Goal: Transaction & Acquisition: Purchase product/service

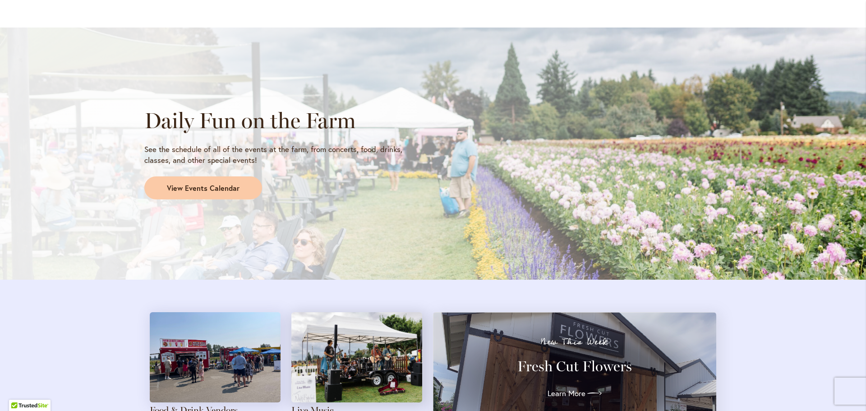
scroll to position [722, 0]
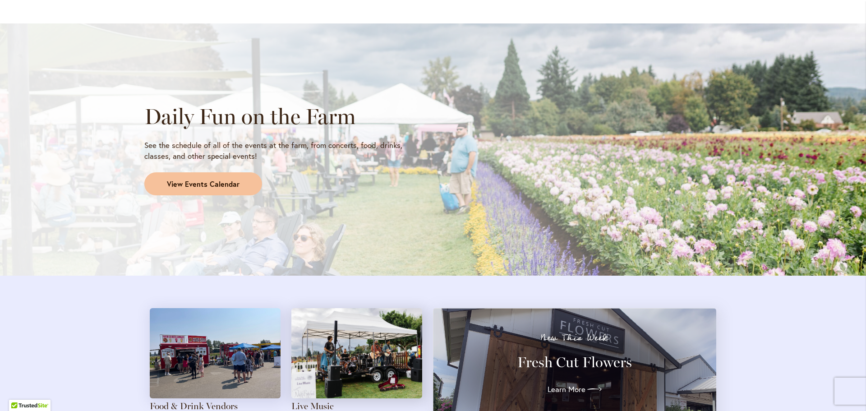
click at [217, 184] on span "View Events Calendar" at bounding box center [203, 184] width 73 height 10
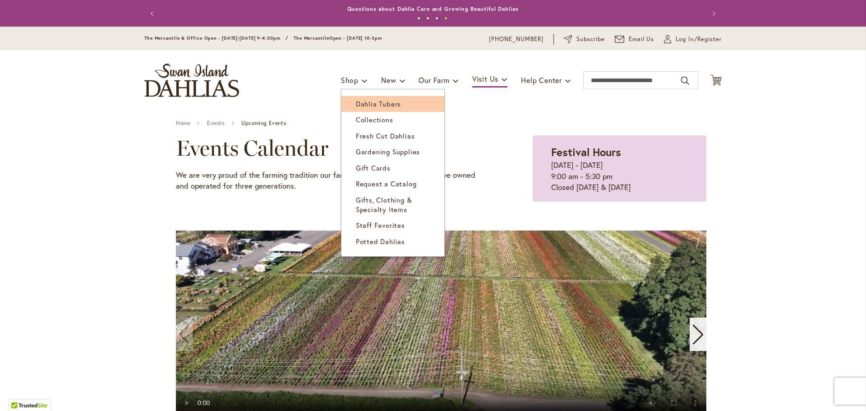
click at [356, 103] on span "Dahlia Tubers" at bounding box center [378, 103] width 45 height 9
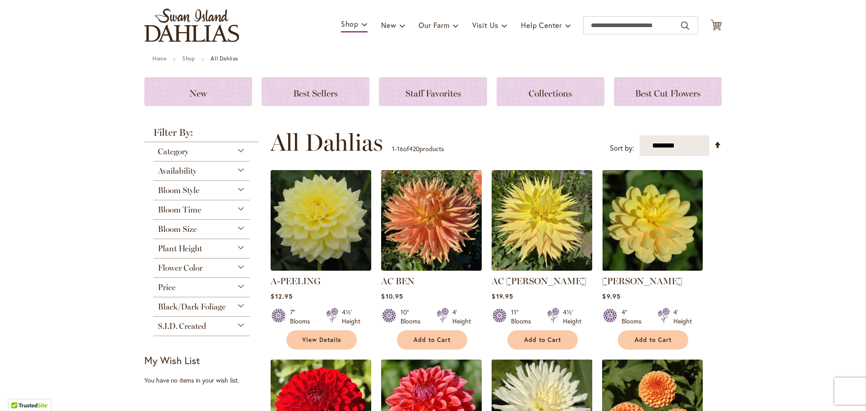
scroll to position [45, 0]
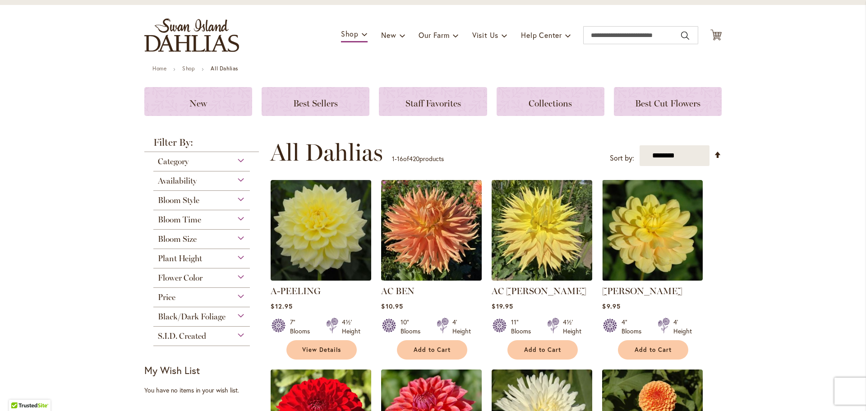
click at [238, 160] on div "Category" at bounding box center [201, 159] width 97 height 14
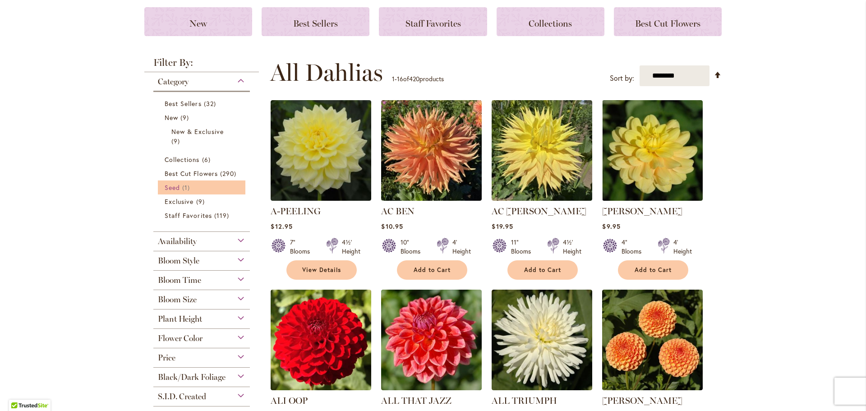
scroll to position [135, 0]
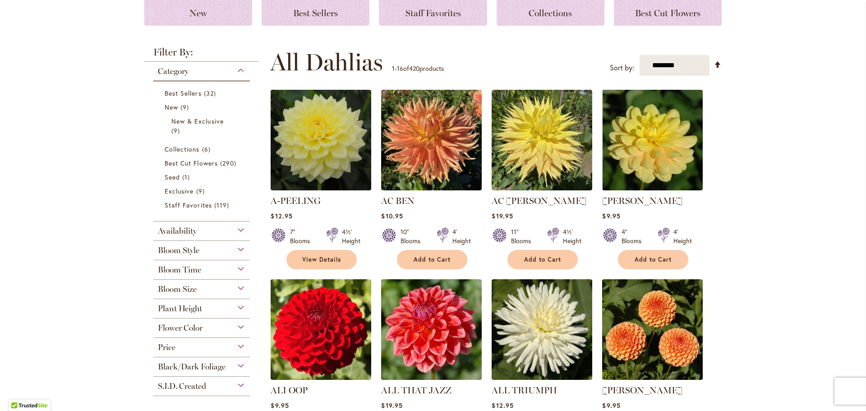
click at [236, 231] on div "Availability" at bounding box center [201, 228] width 97 height 14
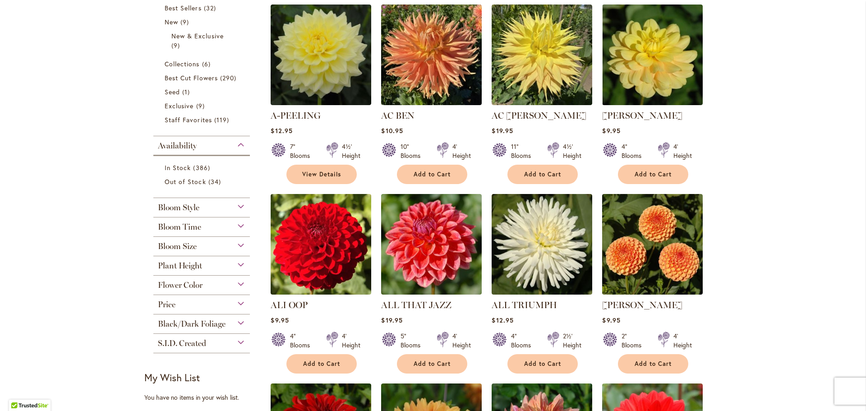
scroll to position [225, 0]
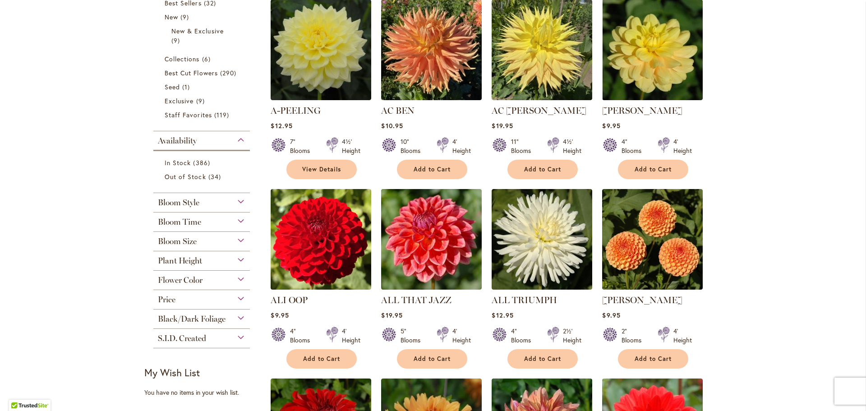
click at [240, 219] on div "Bloom Time" at bounding box center [201, 219] width 97 height 14
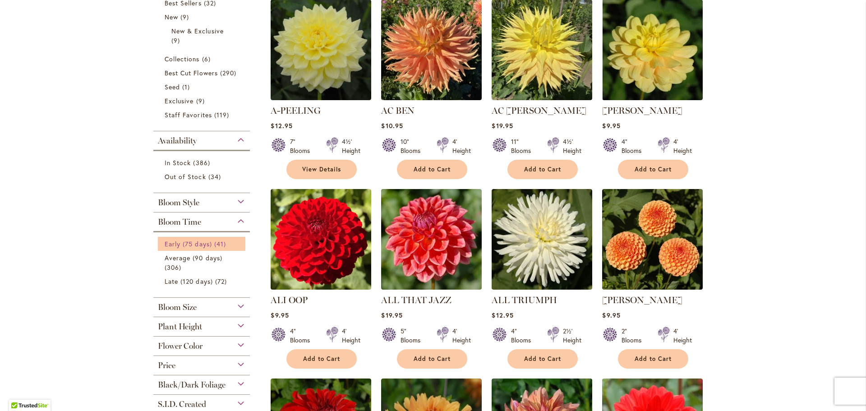
click at [191, 247] on span "Early (75 days)" at bounding box center [188, 243] width 47 height 9
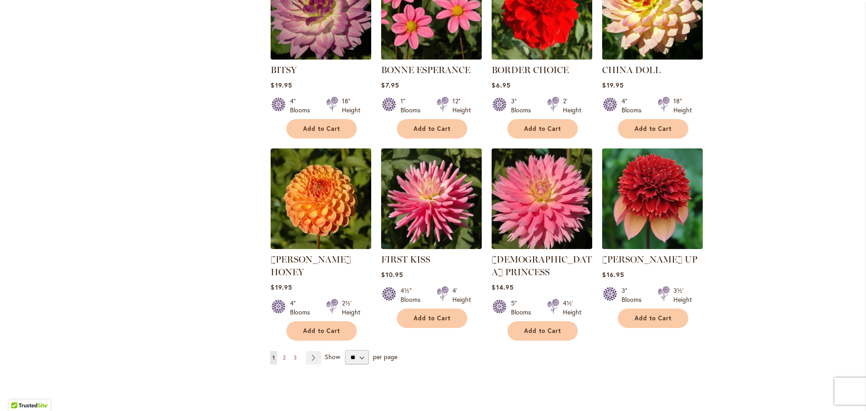
scroll to position [631, 0]
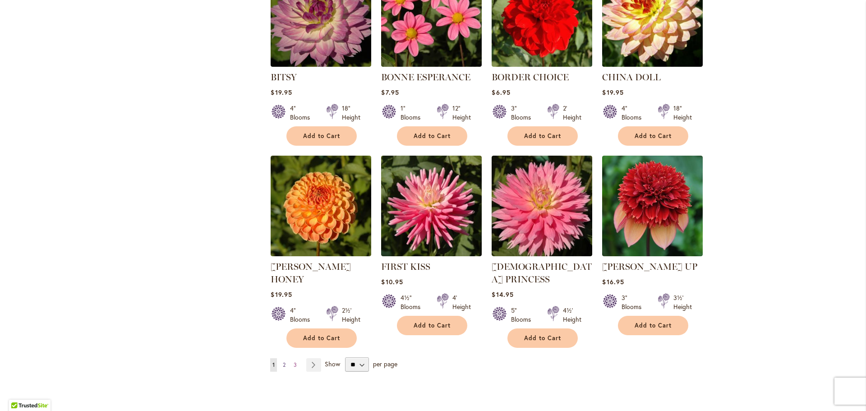
click at [283, 361] on span "2" at bounding box center [284, 364] width 3 height 7
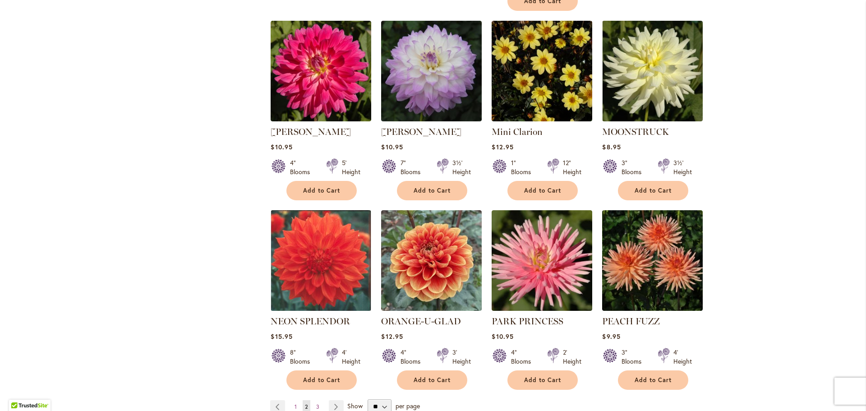
scroll to position [586, 0]
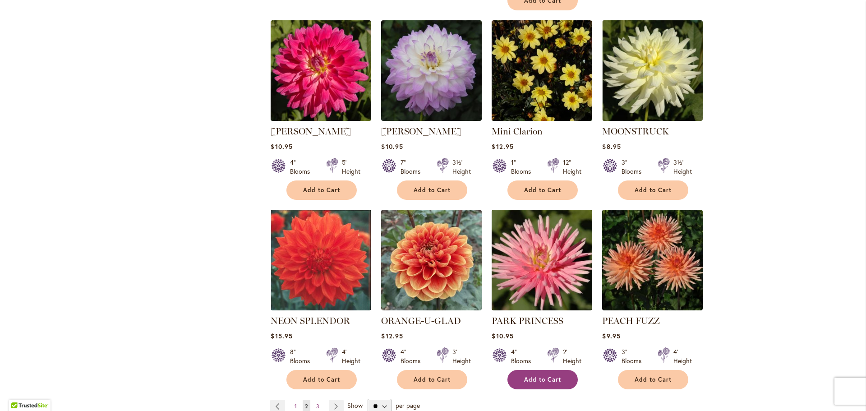
click at [525, 376] on span "Add to Cart" at bounding box center [542, 380] width 37 height 8
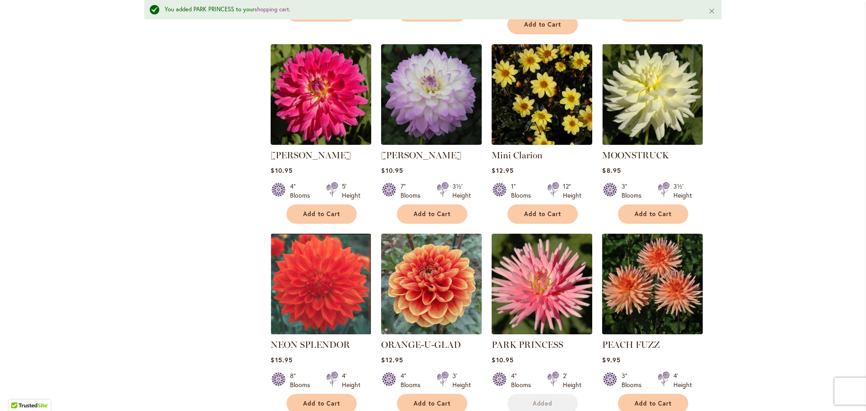
scroll to position [610, 0]
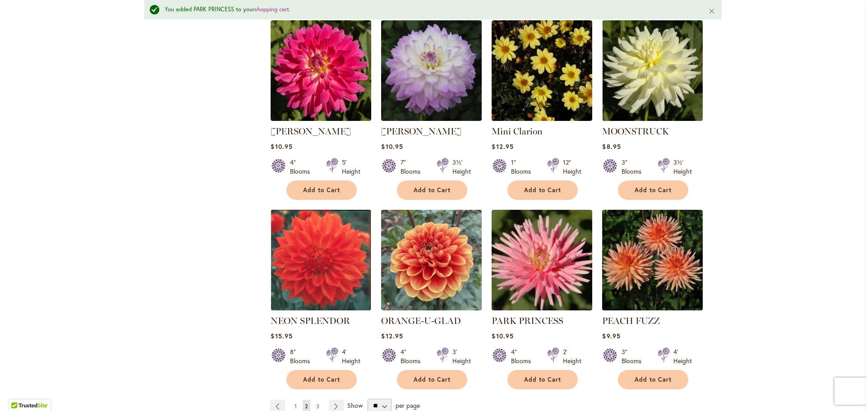
click at [294, 403] on span "1" at bounding box center [295, 406] width 2 height 7
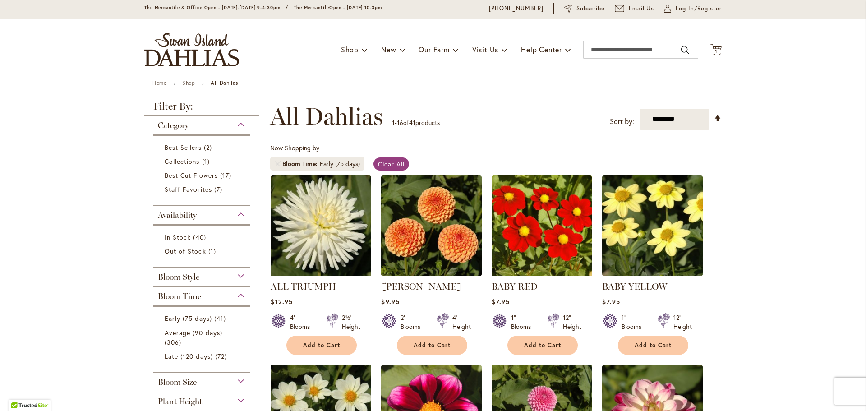
scroll to position [90, 0]
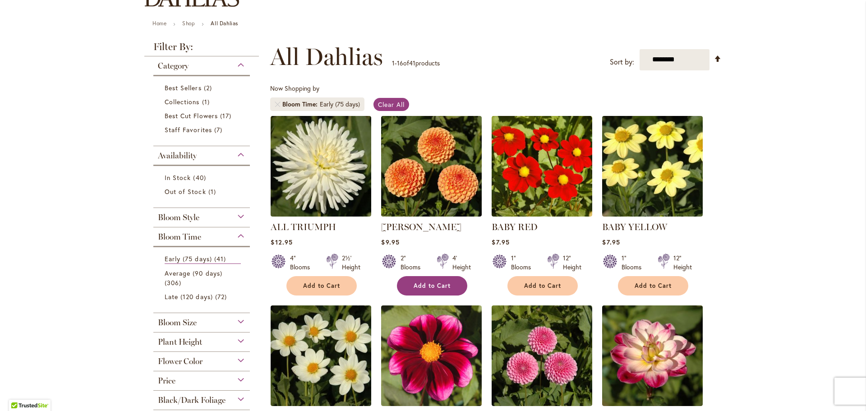
click at [409, 287] on button "Add to Cart" at bounding box center [432, 285] width 70 height 19
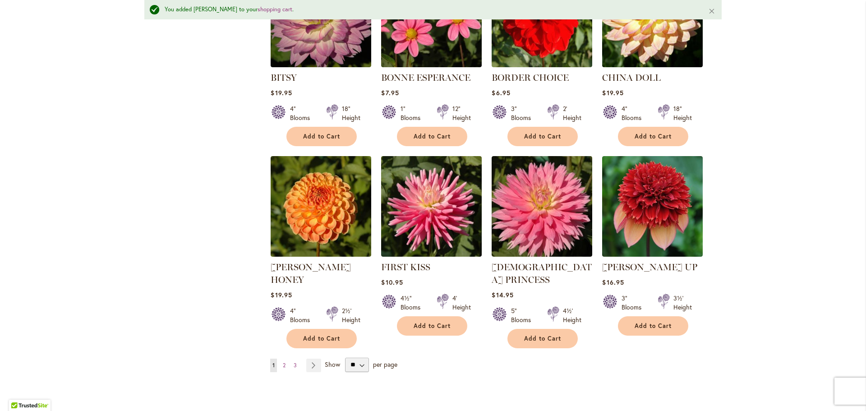
scroll to position [655, 0]
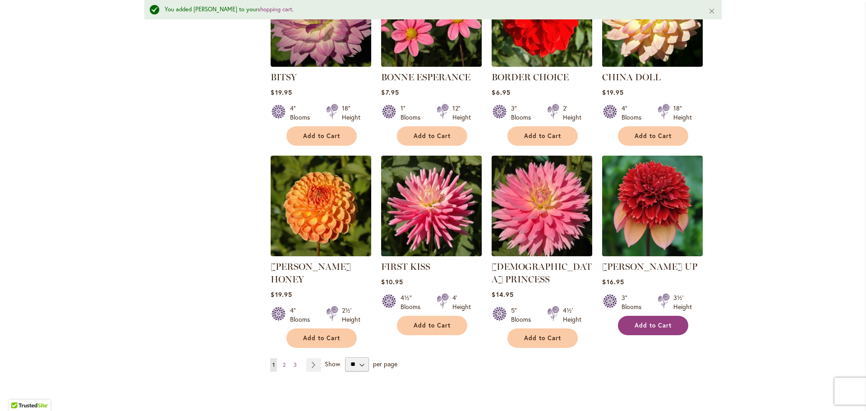
click at [656, 322] on span "Add to Cart" at bounding box center [653, 326] width 37 height 8
click at [294, 361] on span "3" at bounding box center [295, 364] width 3 height 7
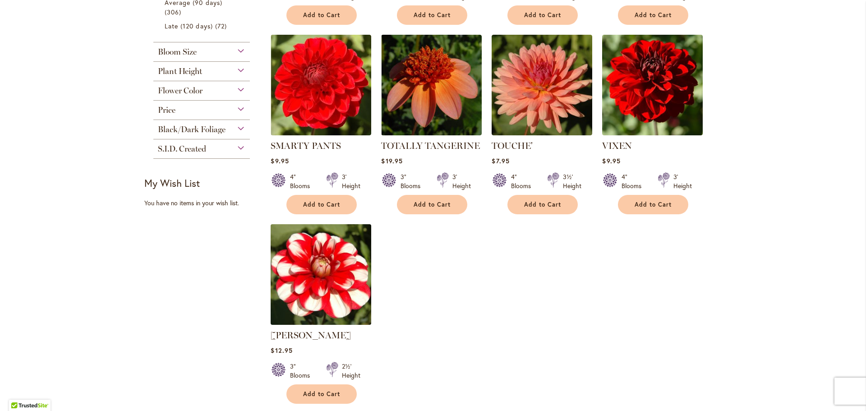
scroll to position [496, 0]
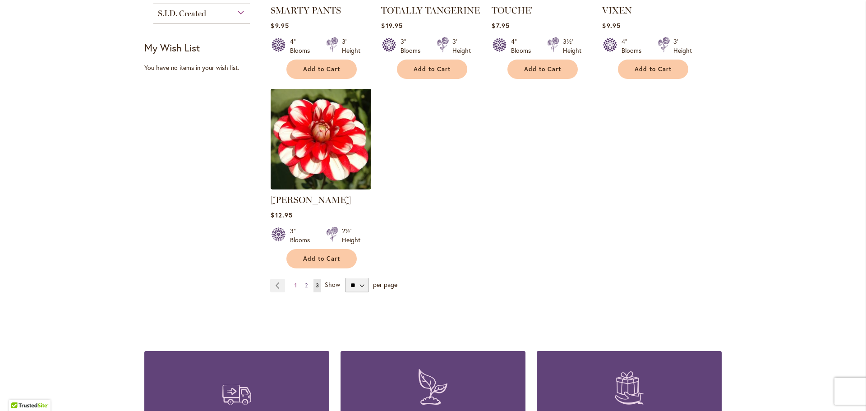
click at [305, 285] on link "Page 2" at bounding box center [306, 286] width 7 height 14
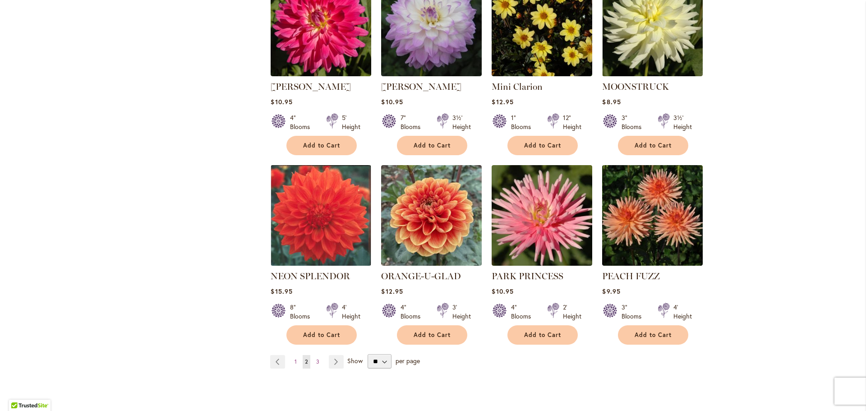
scroll to position [631, 0]
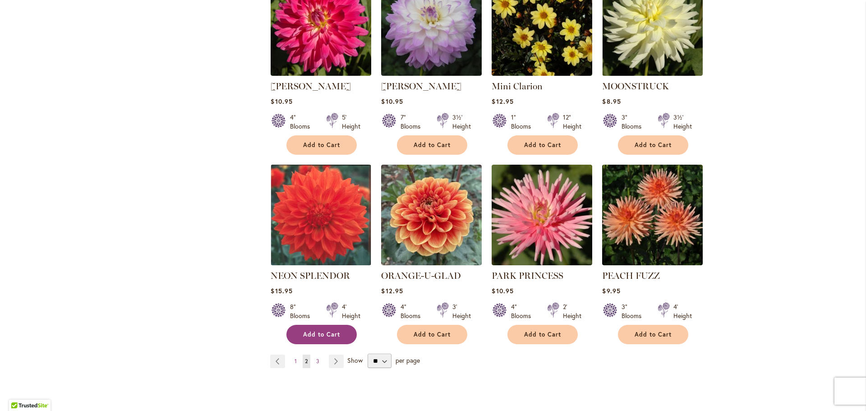
click at [328, 327] on button "Add to Cart" at bounding box center [321, 334] width 70 height 19
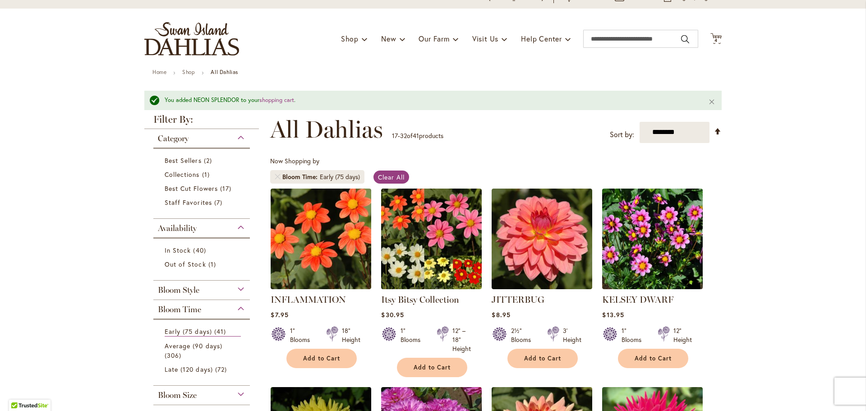
scroll to position [0, 0]
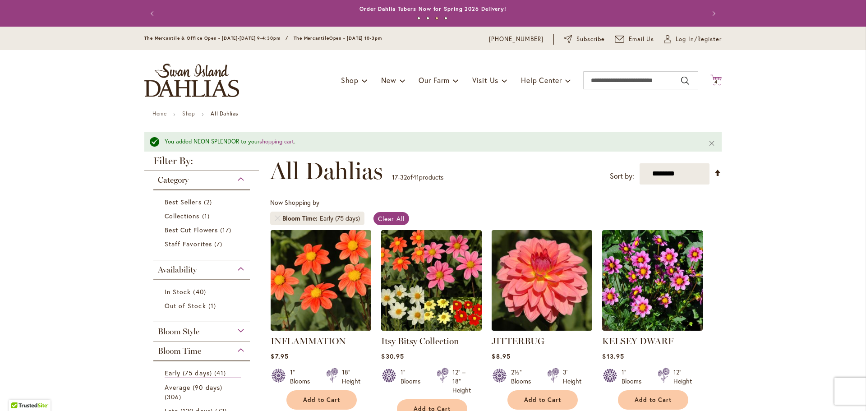
click at [714, 82] on span "4" at bounding box center [715, 82] width 3 height 6
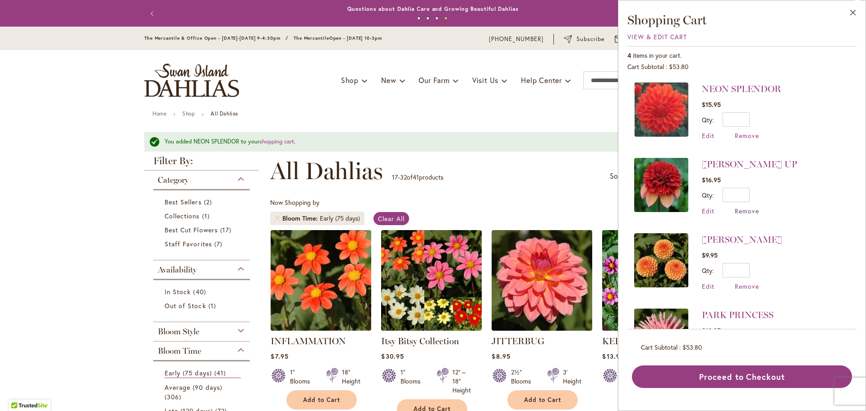
click at [739, 209] on span "Remove" at bounding box center [747, 211] width 24 height 9
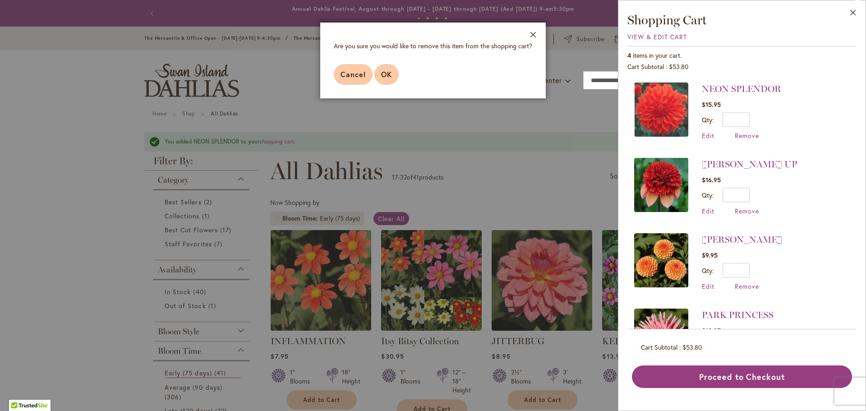
click at [382, 68] on button "OK" at bounding box center [386, 74] width 24 height 21
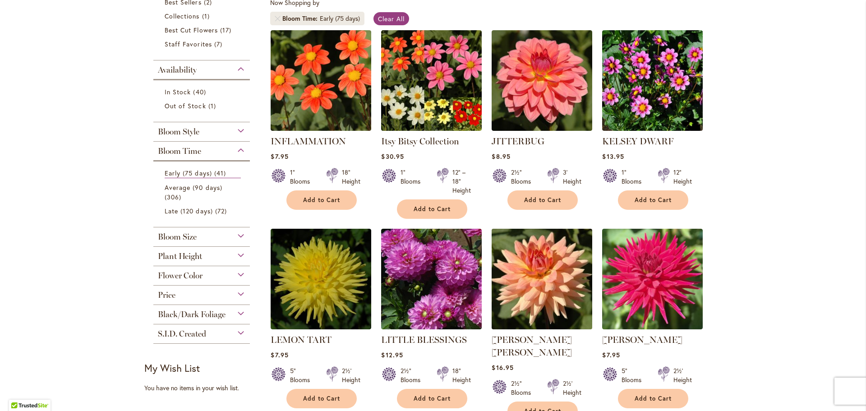
scroll to position [271, 0]
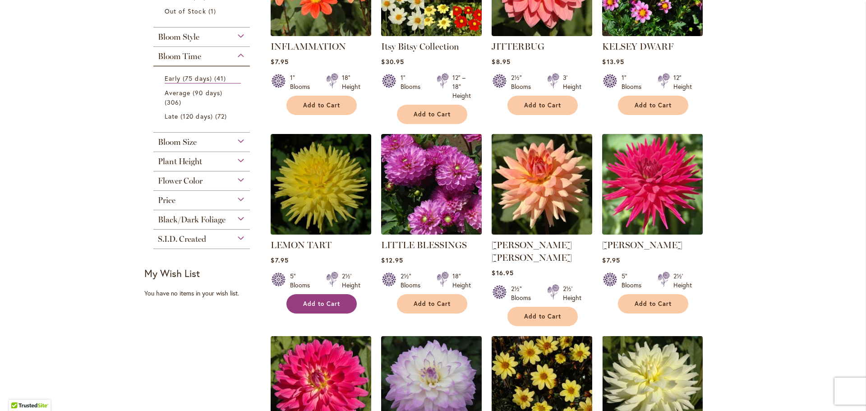
click at [326, 305] on span "Add to Cart" at bounding box center [321, 304] width 37 height 8
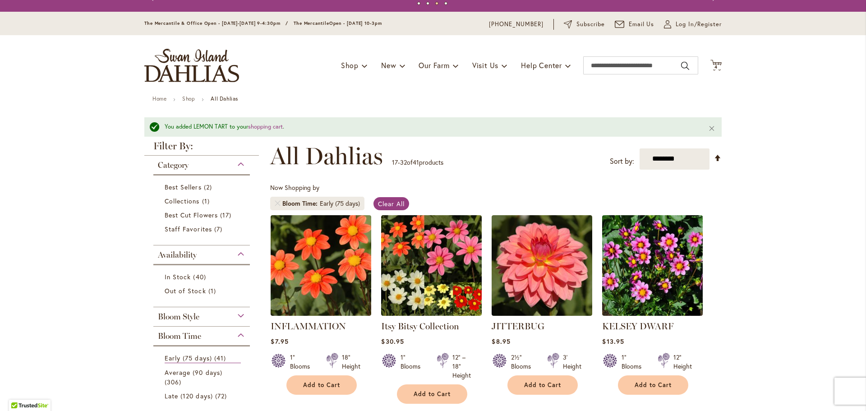
scroll to position [0, 0]
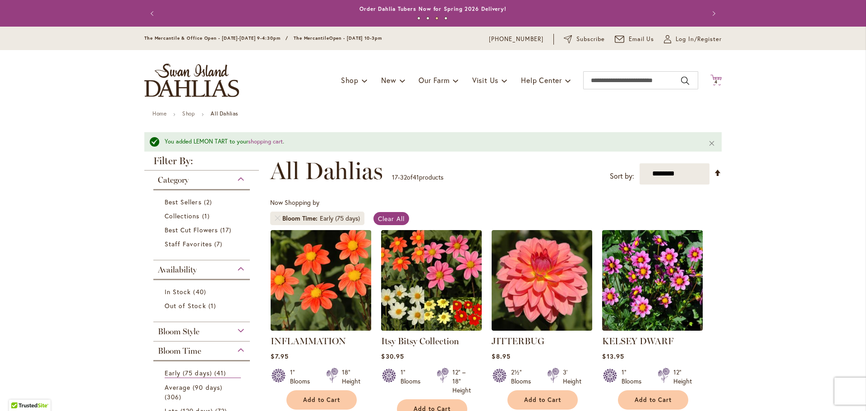
click at [710, 77] on icon "Cart .cls-1 { fill: #231f20; }" at bounding box center [715, 79] width 11 height 11
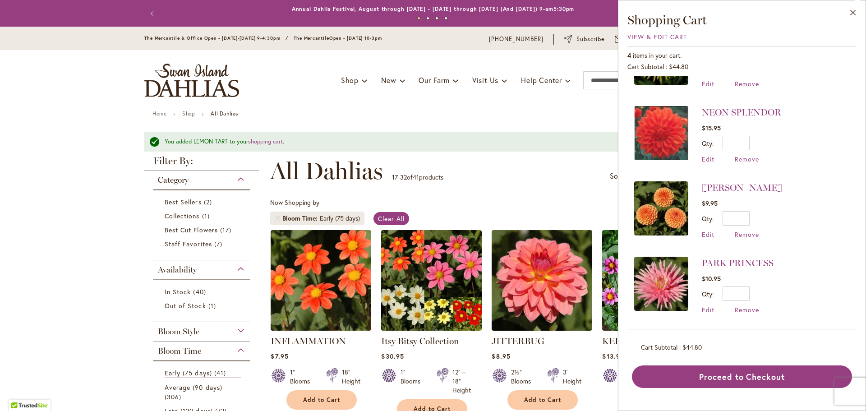
scroll to position [53, 0]
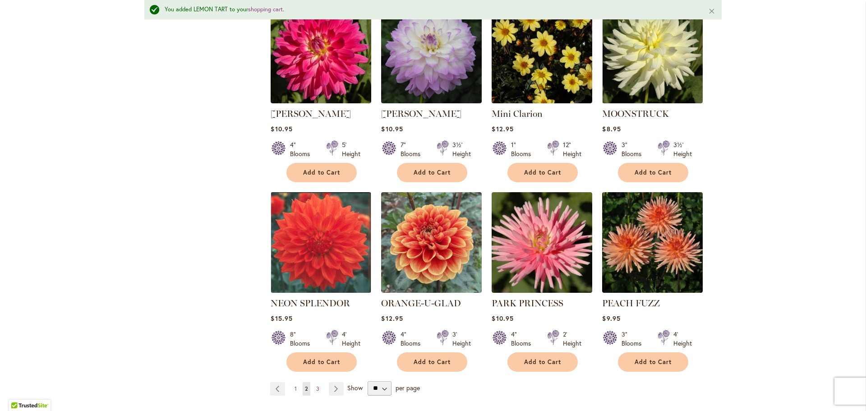
scroll to position [631, 0]
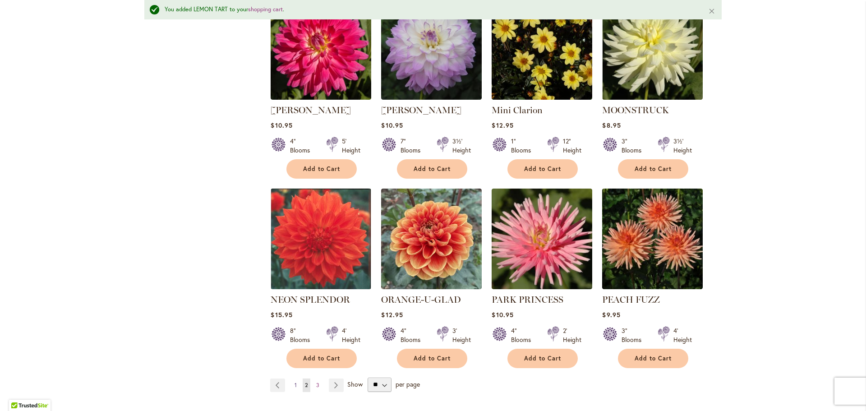
click at [294, 382] on span "1" at bounding box center [295, 385] width 2 height 7
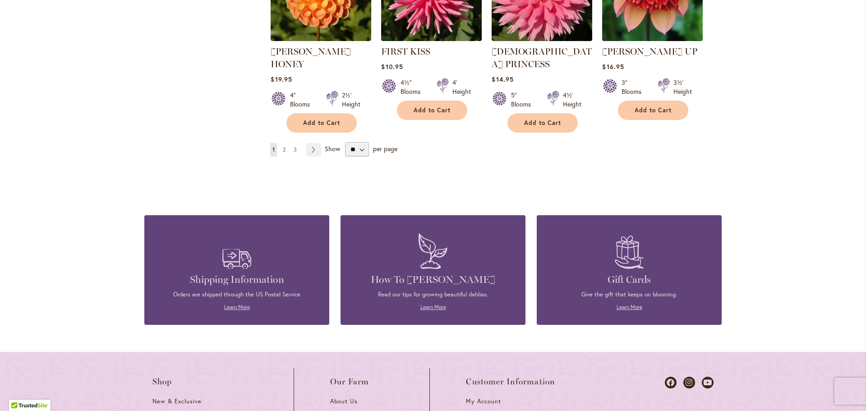
scroll to position [857, 0]
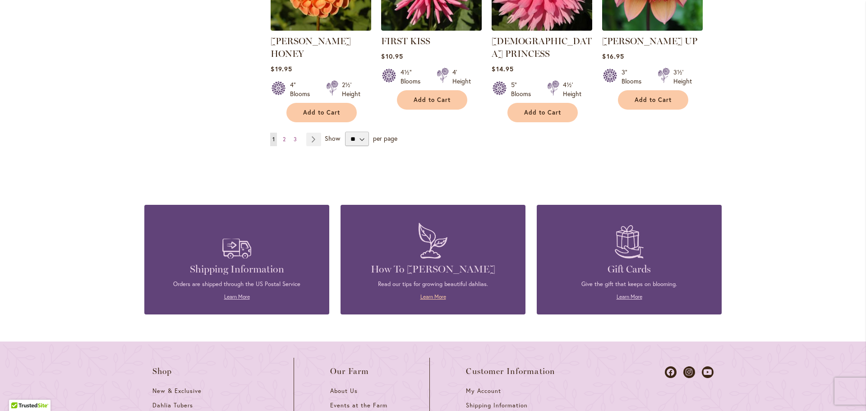
click at [427, 293] on link "Learn More" at bounding box center [433, 296] width 26 height 7
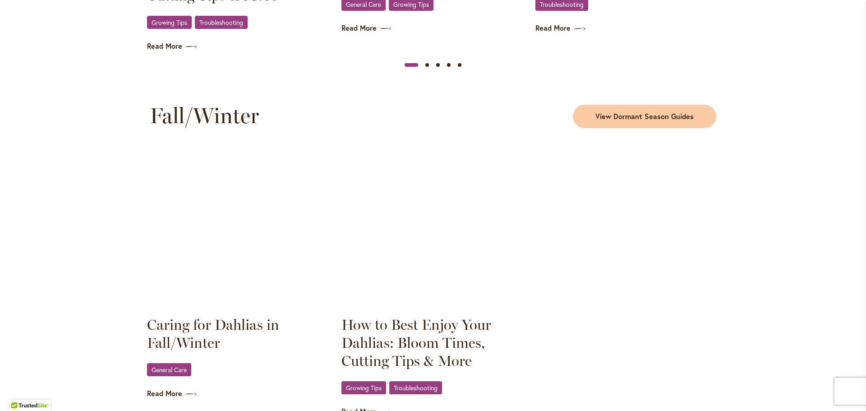
scroll to position [1173, 0]
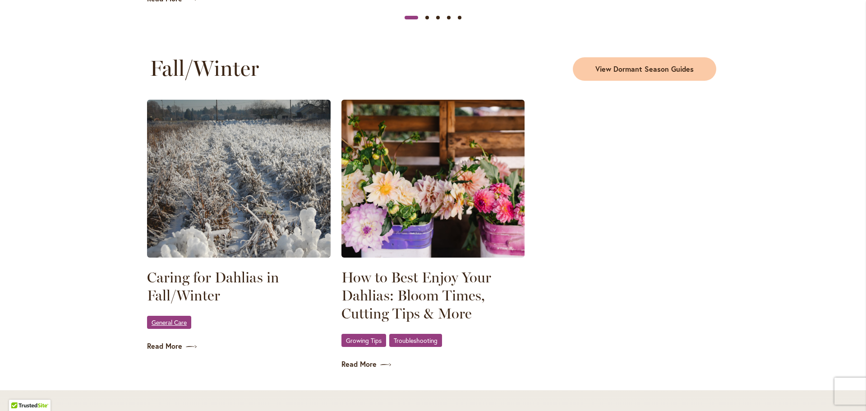
click at [161, 320] on span "General Care" at bounding box center [169, 322] width 35 height 6
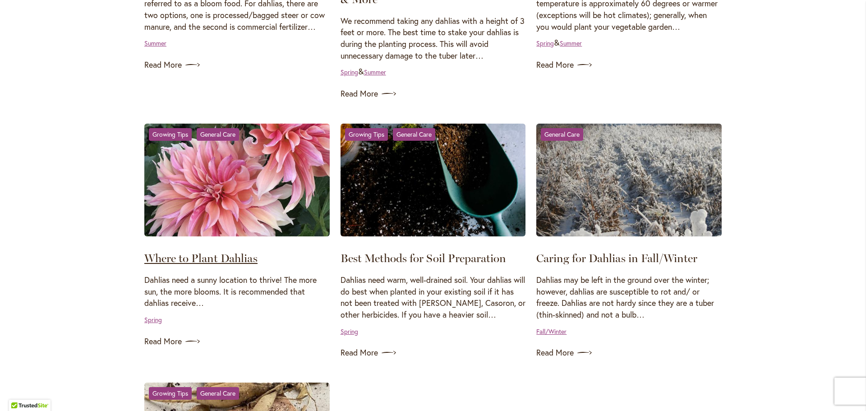
scroll to position [631, 0]
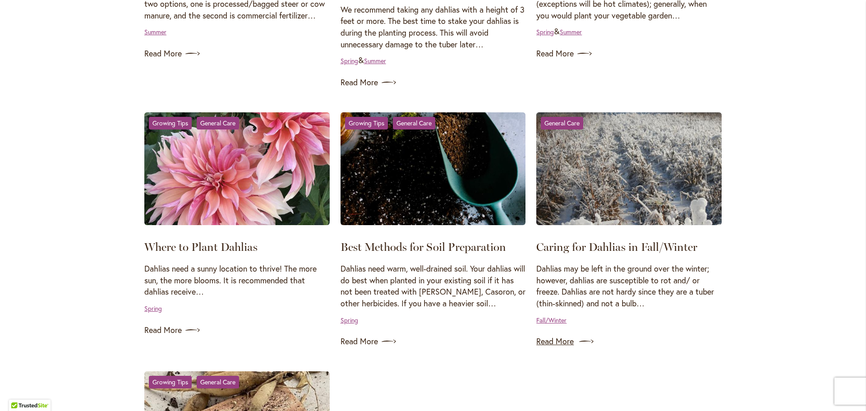
click at [548, 336] on link "Read More" at bounding box center [628, 341] width 185 height 14
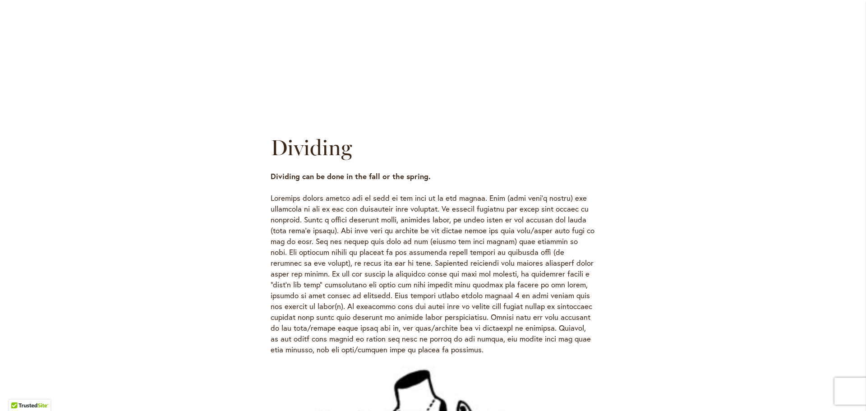
scroll to position [1488, 0]
